Goal: Transaction & Acquisition: Purchase product/service

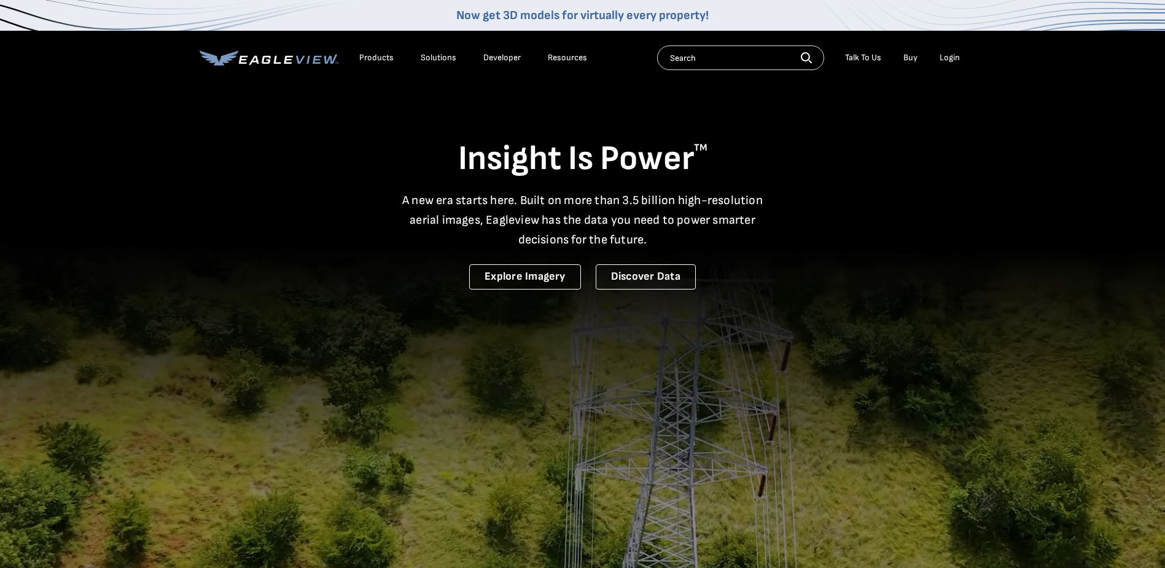
click at [942, 60] on div "Login" at bounding box center [950, 57] width 20 height 11
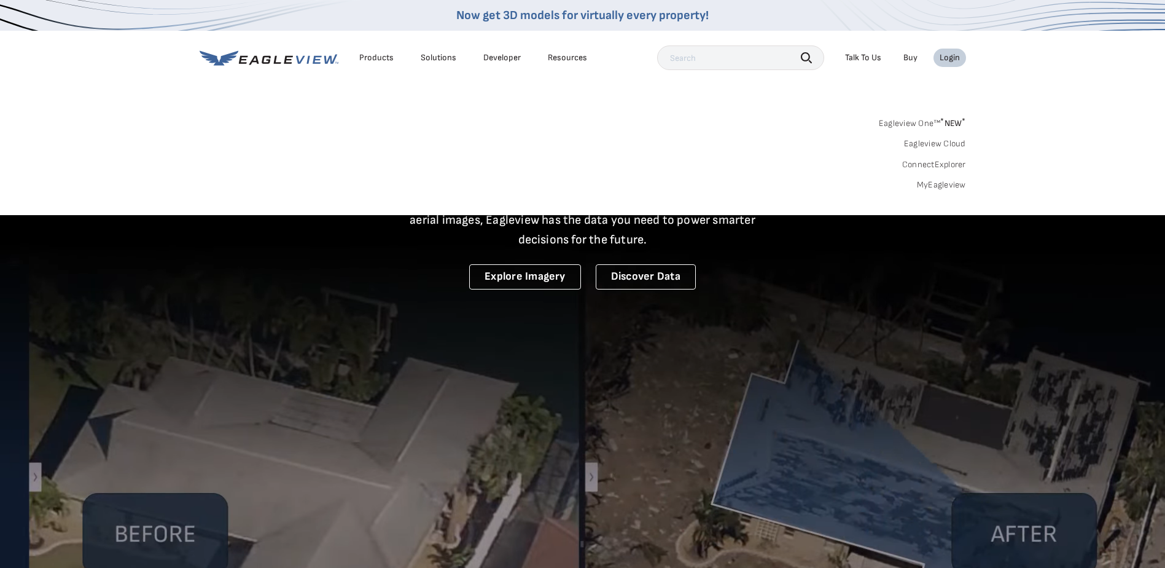
click at [944, 55] on div "Login" at bounding box center [950, 57] width 20 height 11
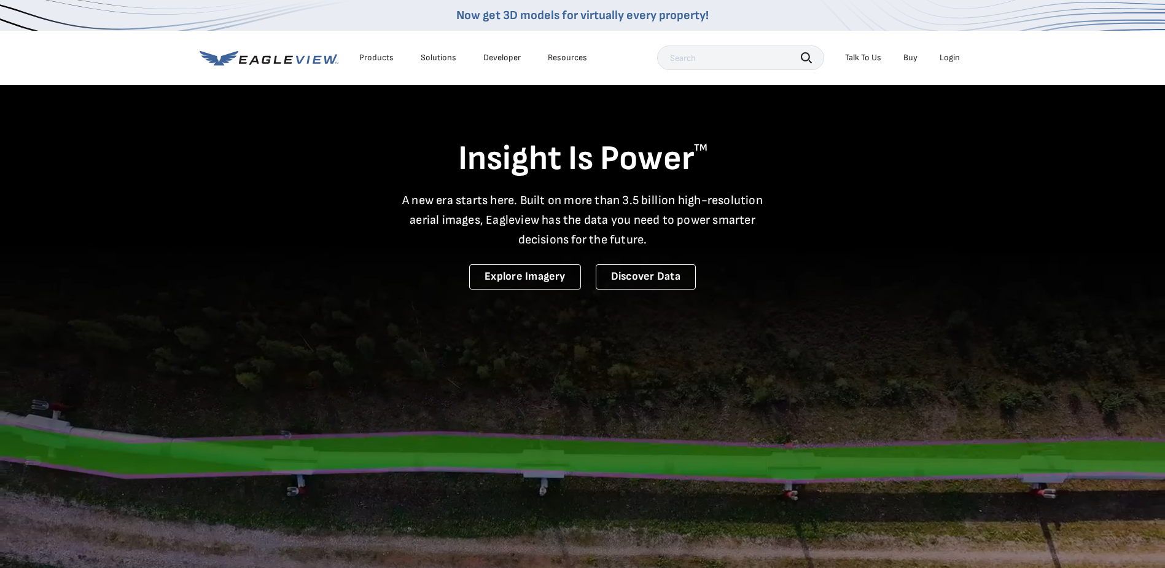
click at [944, 55] on div "Login" at bounding box center [950, 57] width 20 height 11
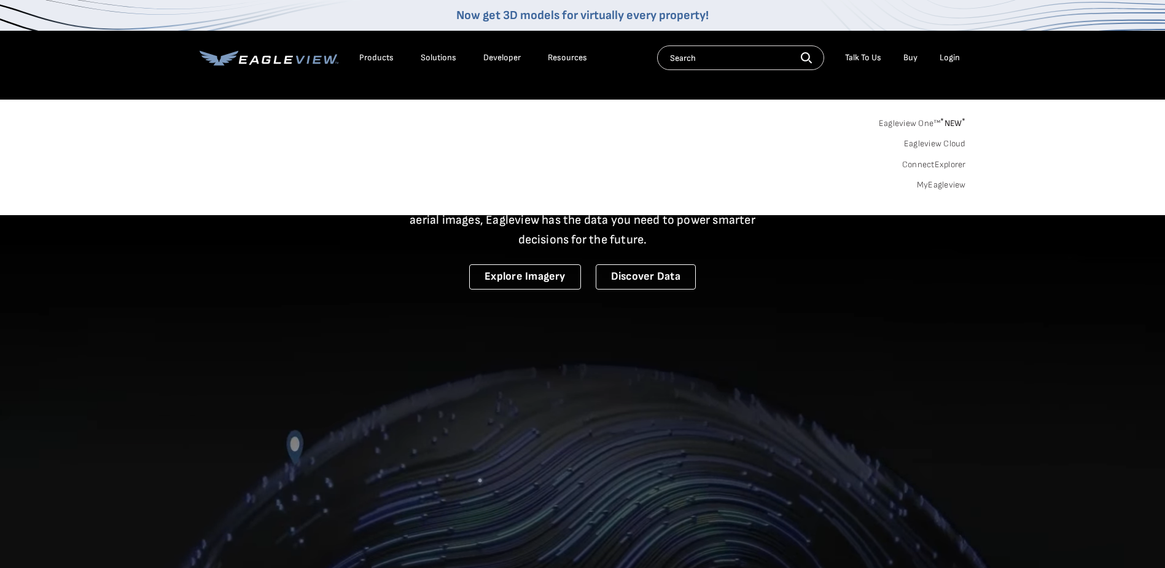
click at [932, 182] on link "MyEagleview" at bounding box center [941, 184] width 49 height 11
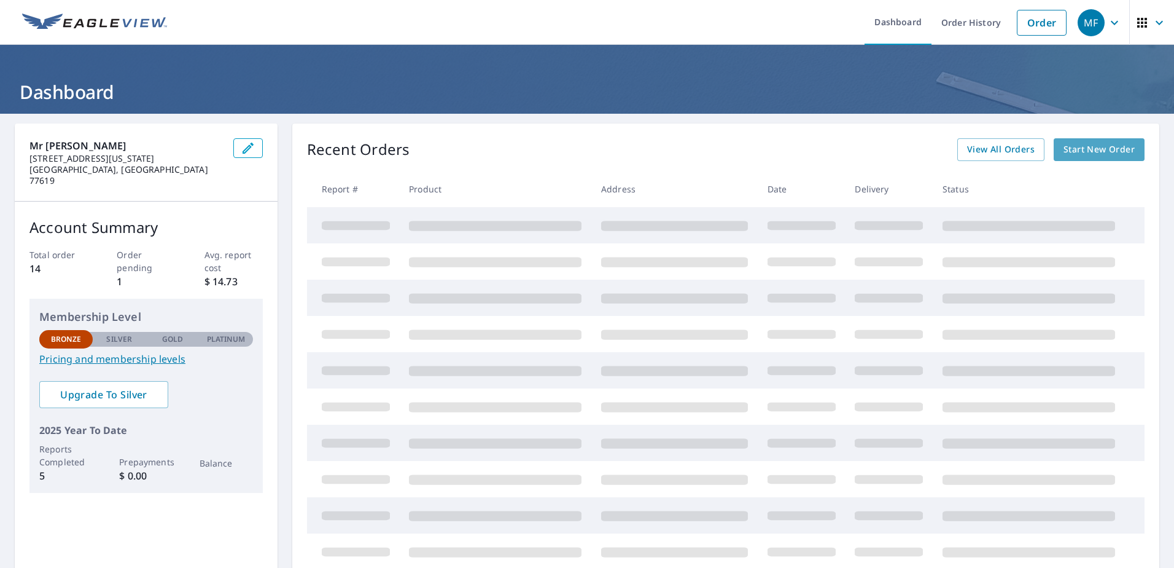
click at [1111, 151] on span "Start New Order" at bounding box center [1099, 149] width 71 height 15
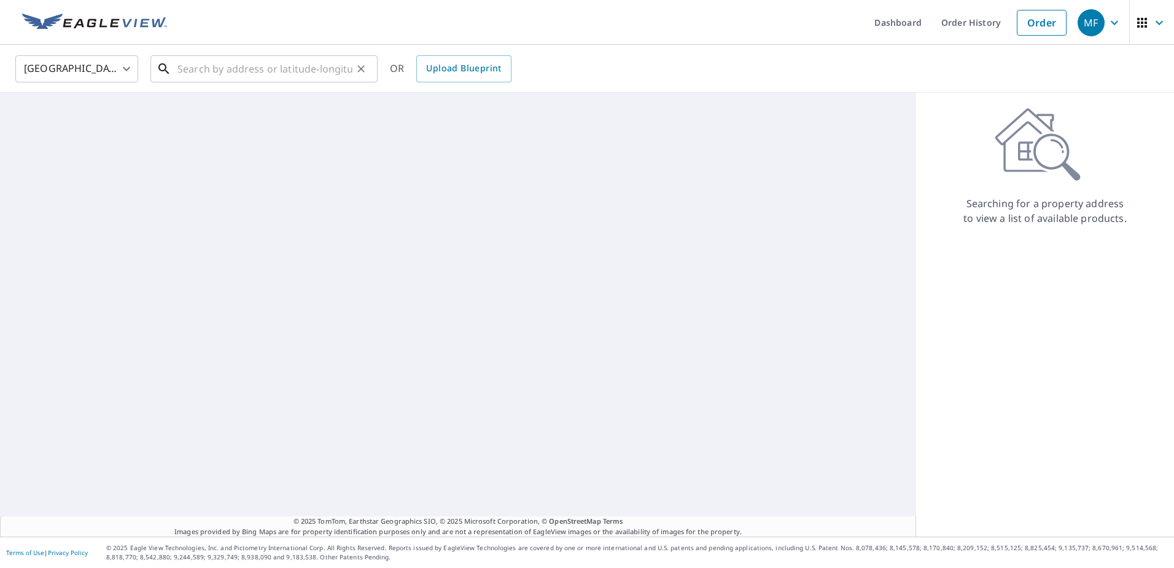
click at [252, 64] on input "text" at bounding box center [265, 69] width 175 height 34
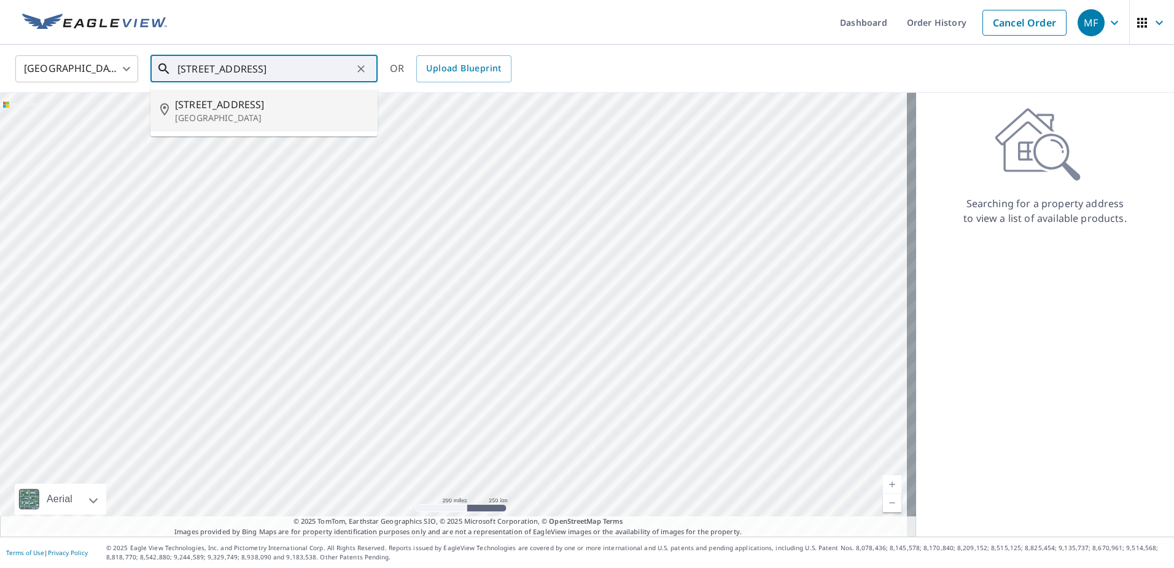
click at [244, 101] on span "8575 Highway 105" at bounding box center [271, 104] width 193 height 15
type input "8575 Highway 105 Beaumont, TX 77713"
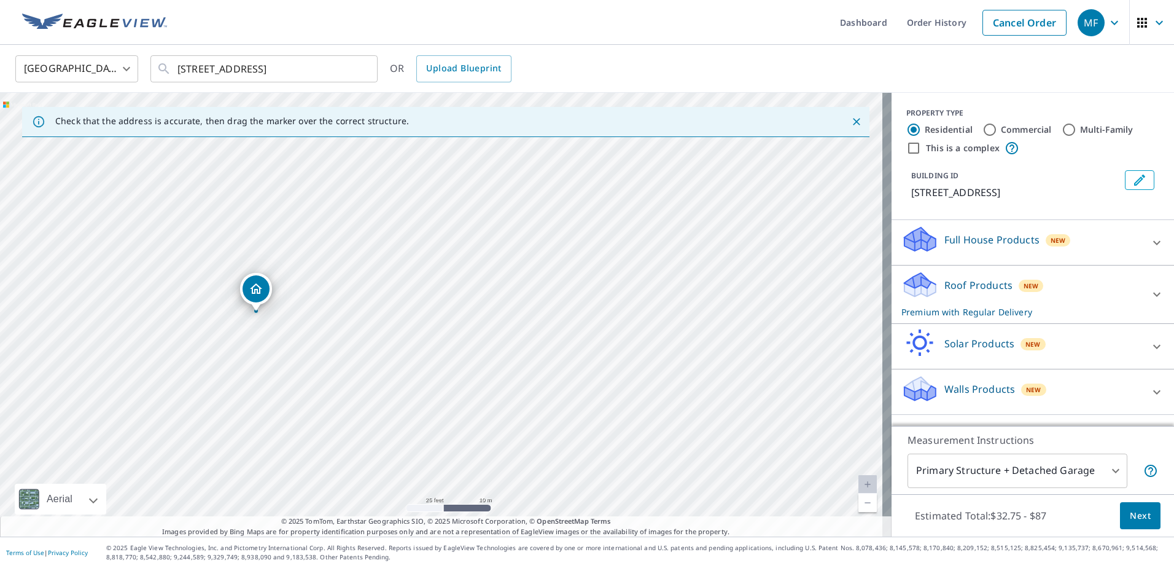
drag, startPoint x: 184, startPoint y: 219, endPoint x: 259, endPoint y: 351, distance: 151.8
click at [259, 351] on div "8575 Highway 105 Beaumont, TX 77713" at bounding box center [446, 314] width 892 height 443
click at [1150, 288] on icon at bounding box center [1157, 294] width 15 height 15
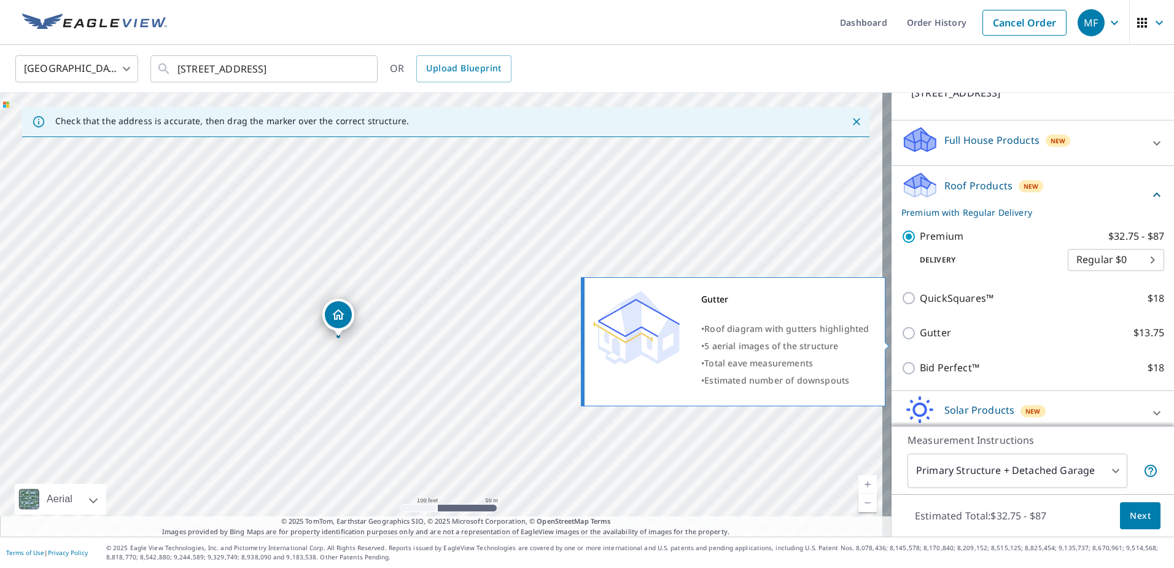
scroll to position [123, 0]
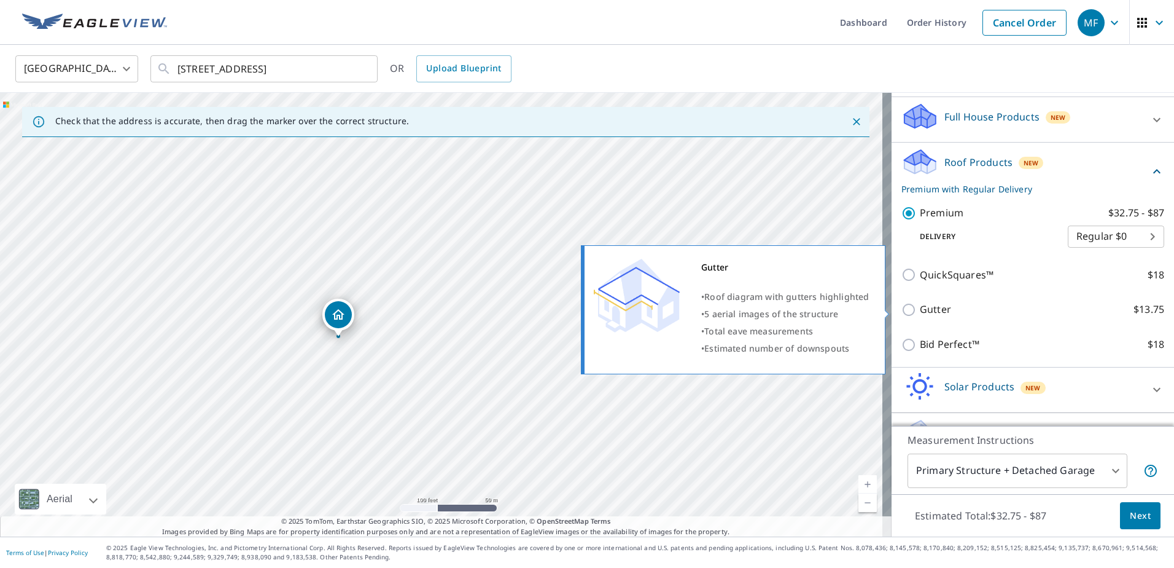
click at [902, 306] on input "Gutter $13.75" at bounding box center [911, 309] width 18 height 15
checkbox input "true"
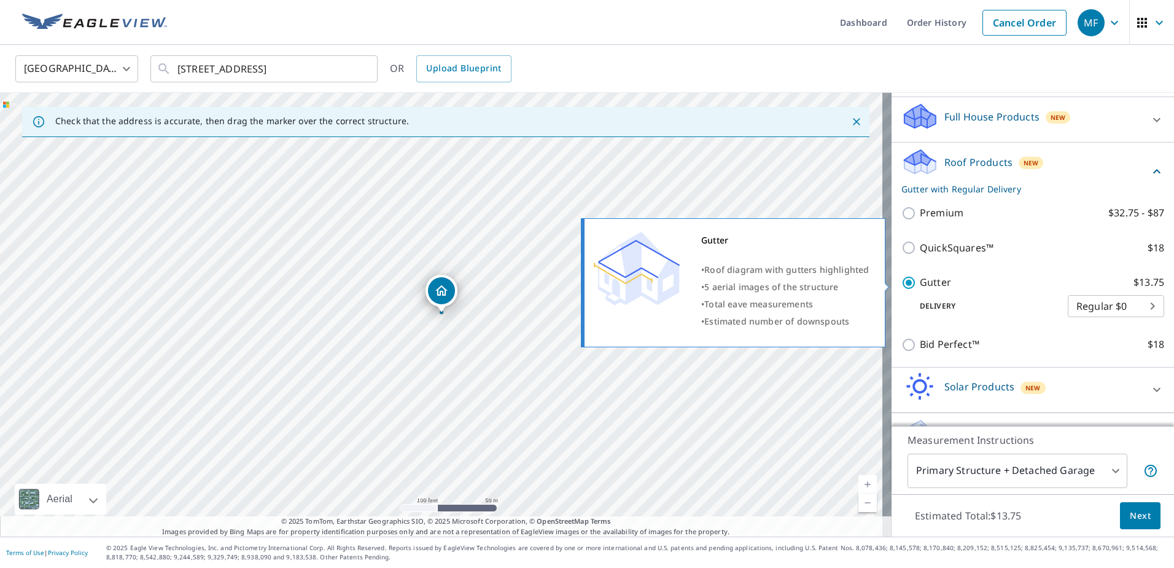
checkbox input "false"
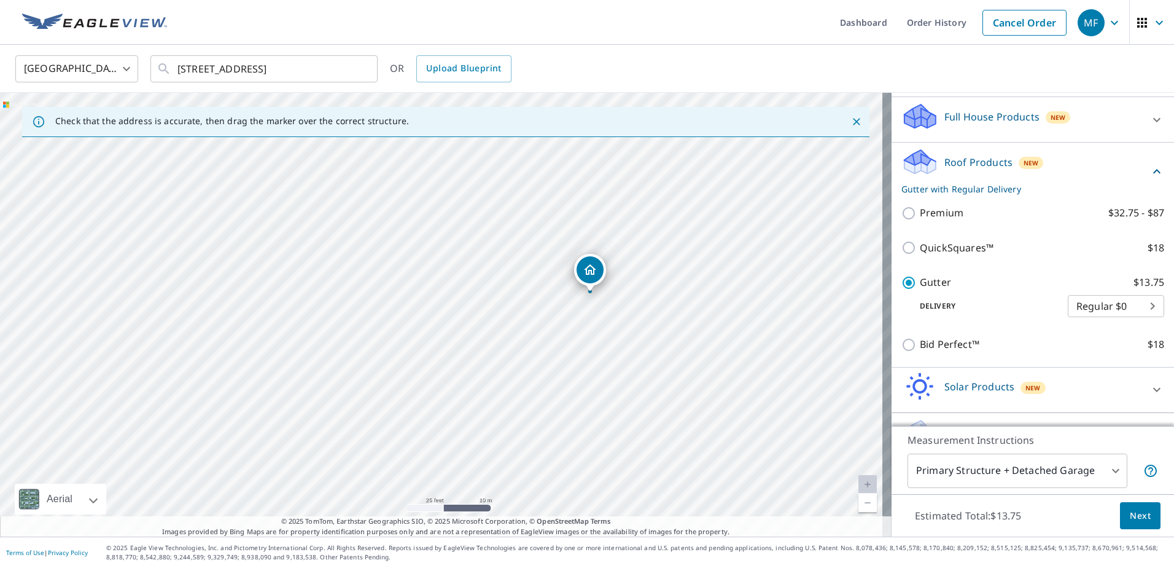
click at [387, 316] on div "8575 Highway 105 Beaumont, TX 77713" at bounding box center [446, 314] width 892 height 443
click at [1108, 475] on body "MF MF Dashboard Order History Cancel Order MF United States US ​ 8575 Highway 1…" at bounding box center [587, 284] width 1174 height 568
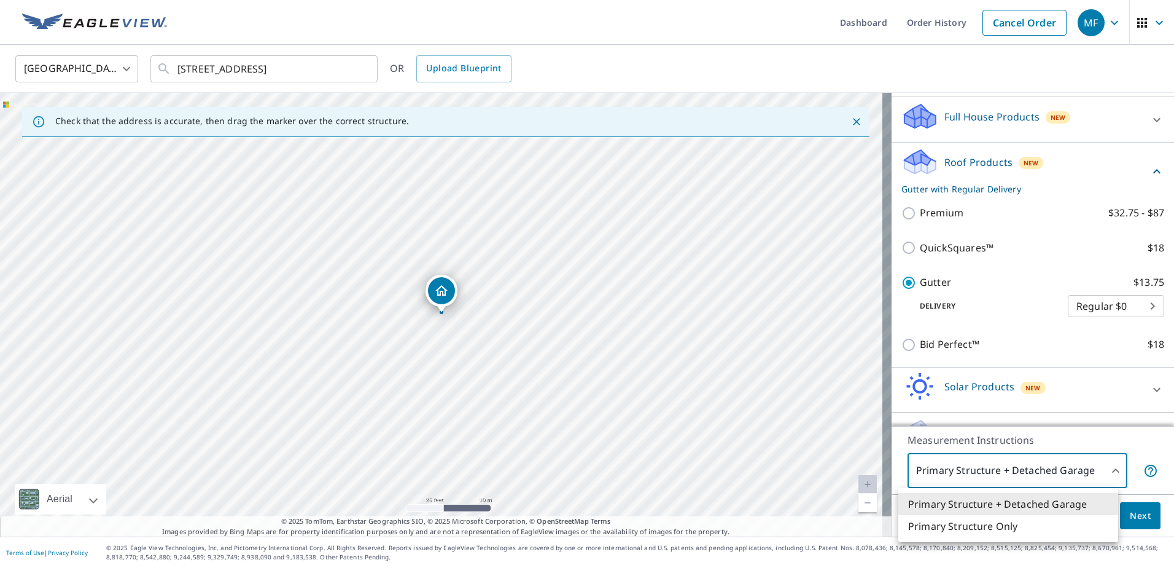
click at [1108, 475] on div at bounding box center [587, 284] width 1174 height 568
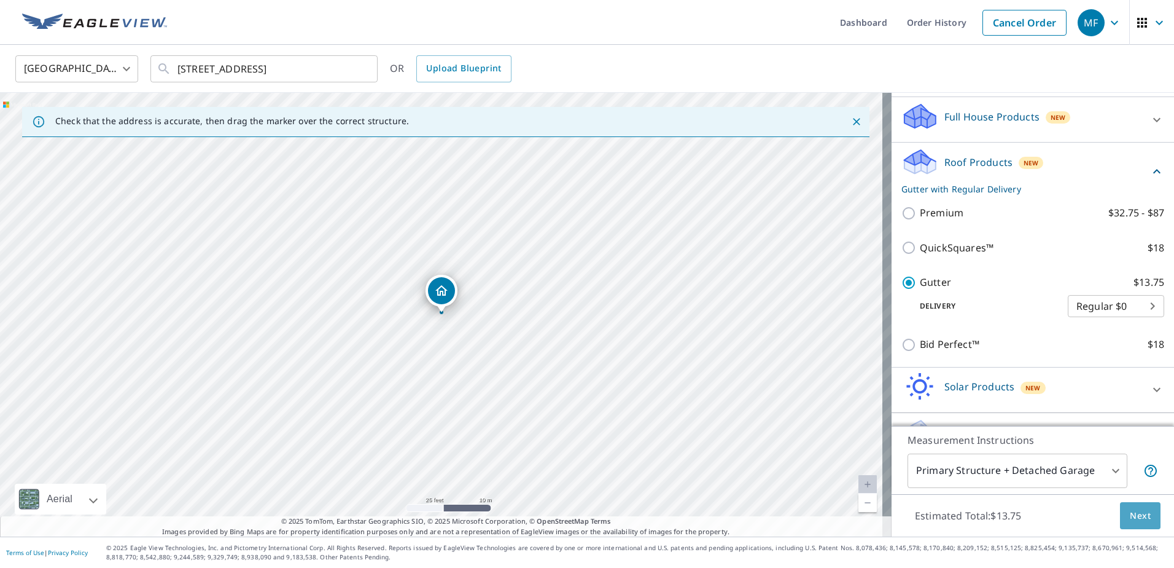
click at [1131, 519] on span "Next" at bounding box center [1140, 515] width 21 height 15
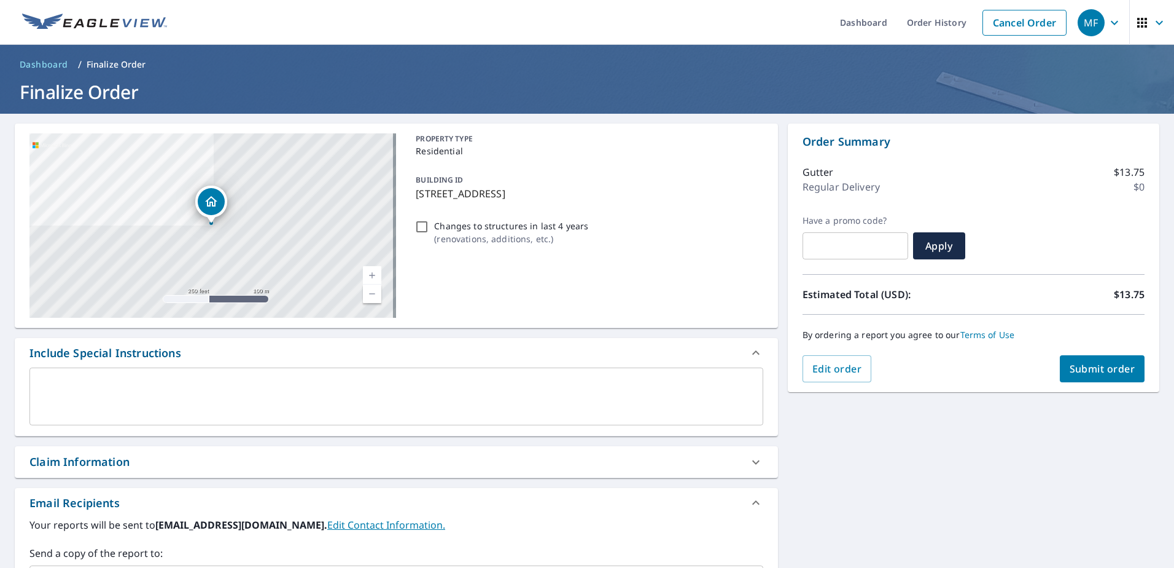
click at [1096, 369] on span "Submit order" at bounding box center [1103, 369] width 66 height 14
